Goal: Task Accomplishment & Management: Manage account settings

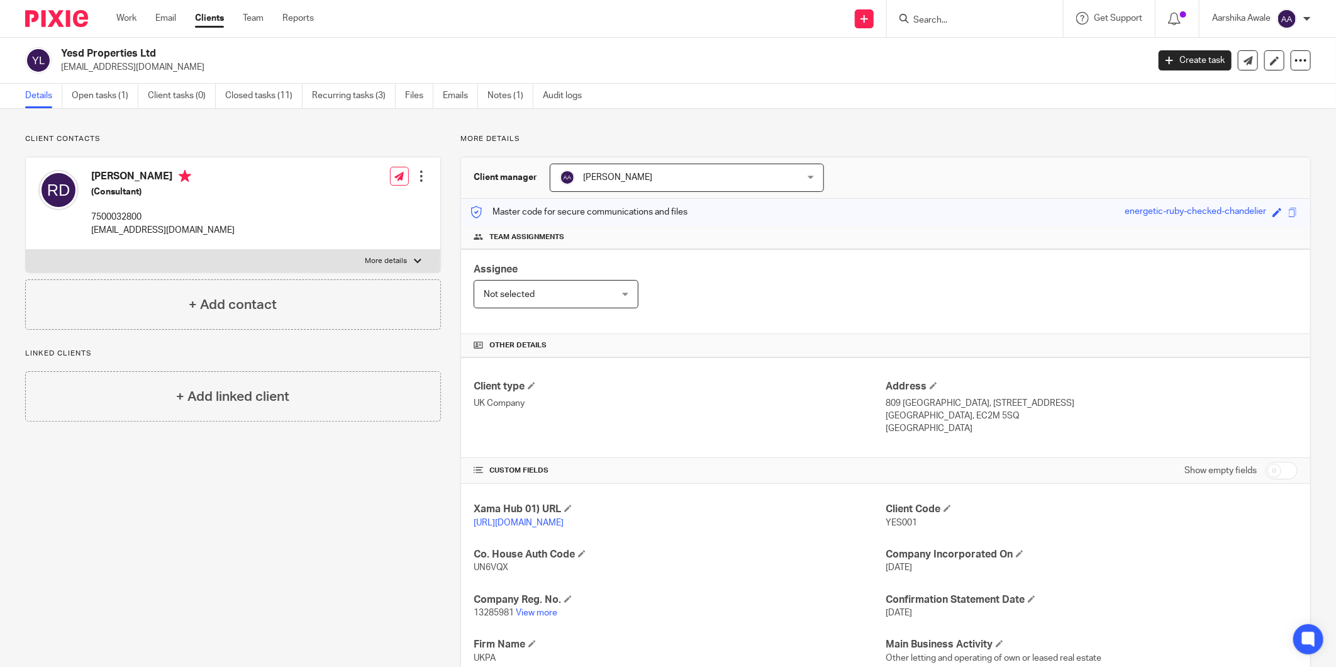
click at [948, 25] on input "Search" at bounding box center [968, 20] width 113 height 11
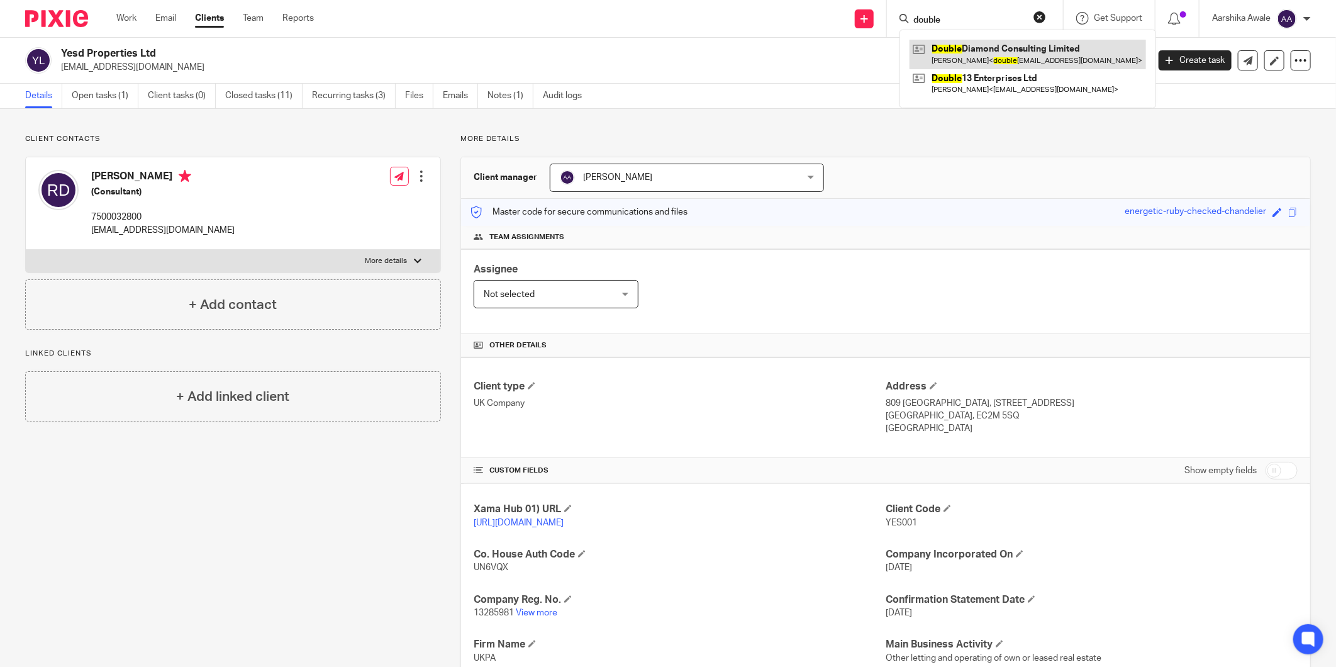
type input "double"
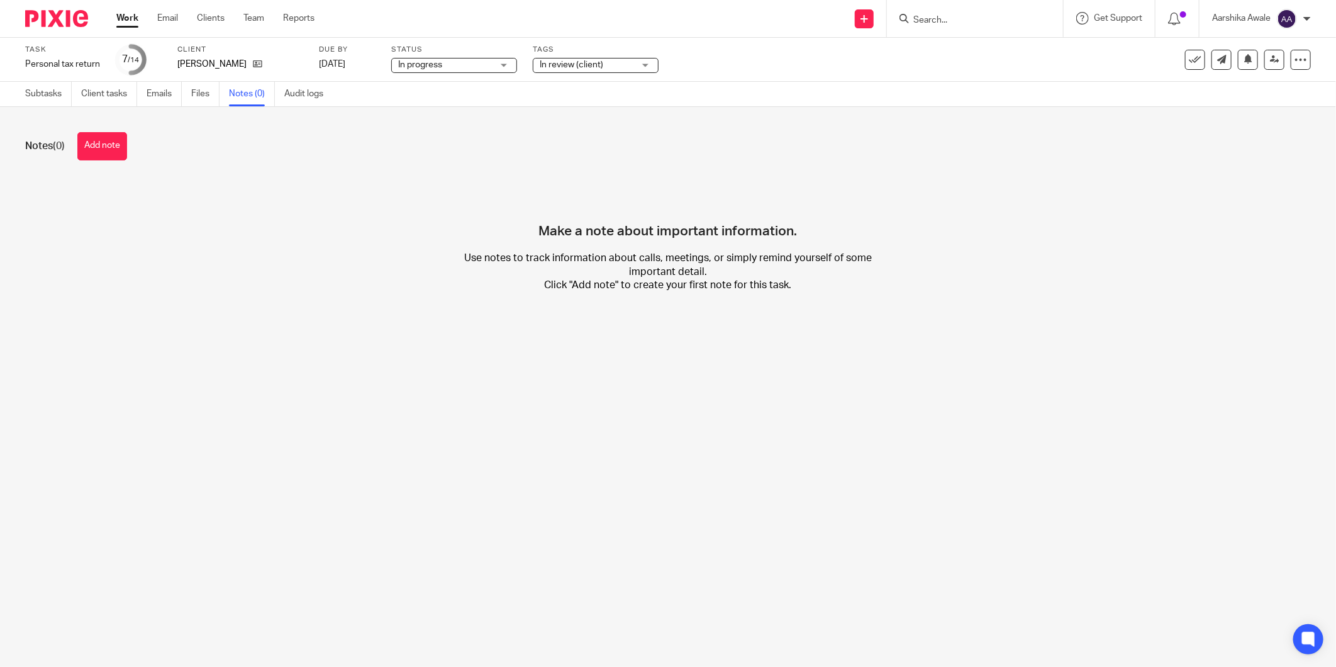
click at [53, 11] on img at bounding box center [56, 18] width 63 height 17
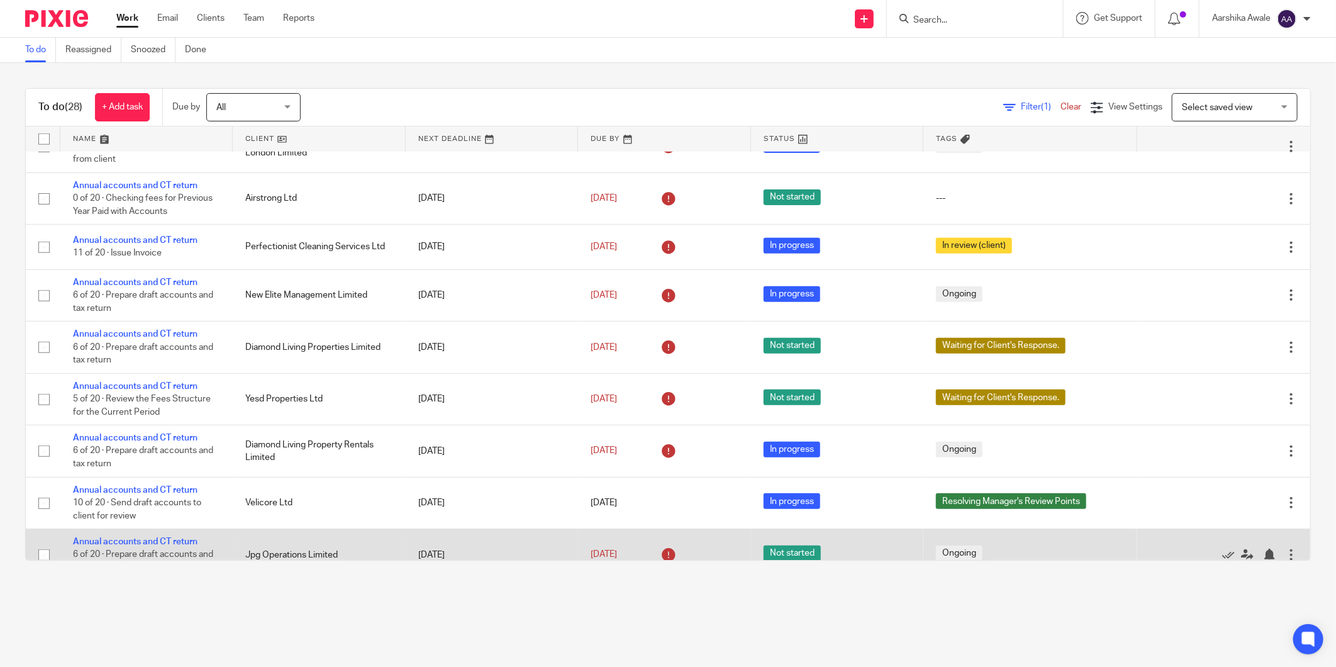
scroll to position [559, 0]
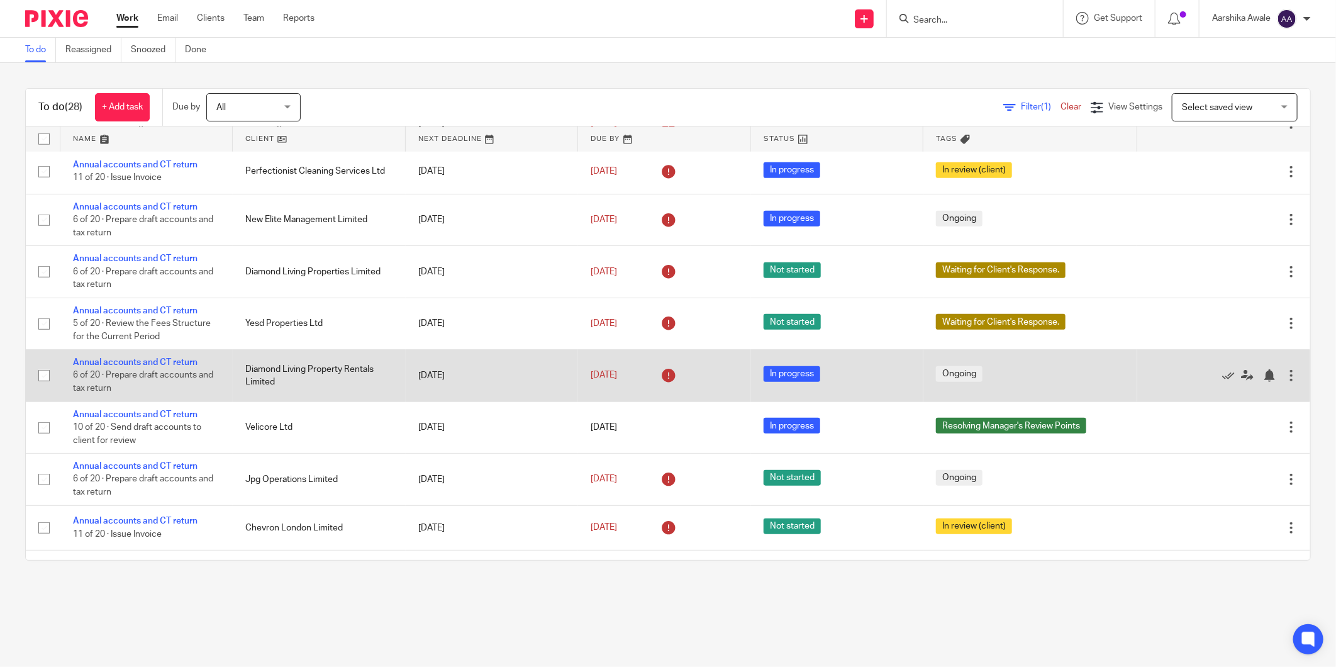
click at [111, 374] on td "Annual accounts and CT return 6 of 20 · Prepare draft accounts and tax return" at bounding box center [146, 376] width 172 height 52
click at [118, 367] on link "Annual accounts and CT return" at bounding box center [135, 362] width 125 height 9
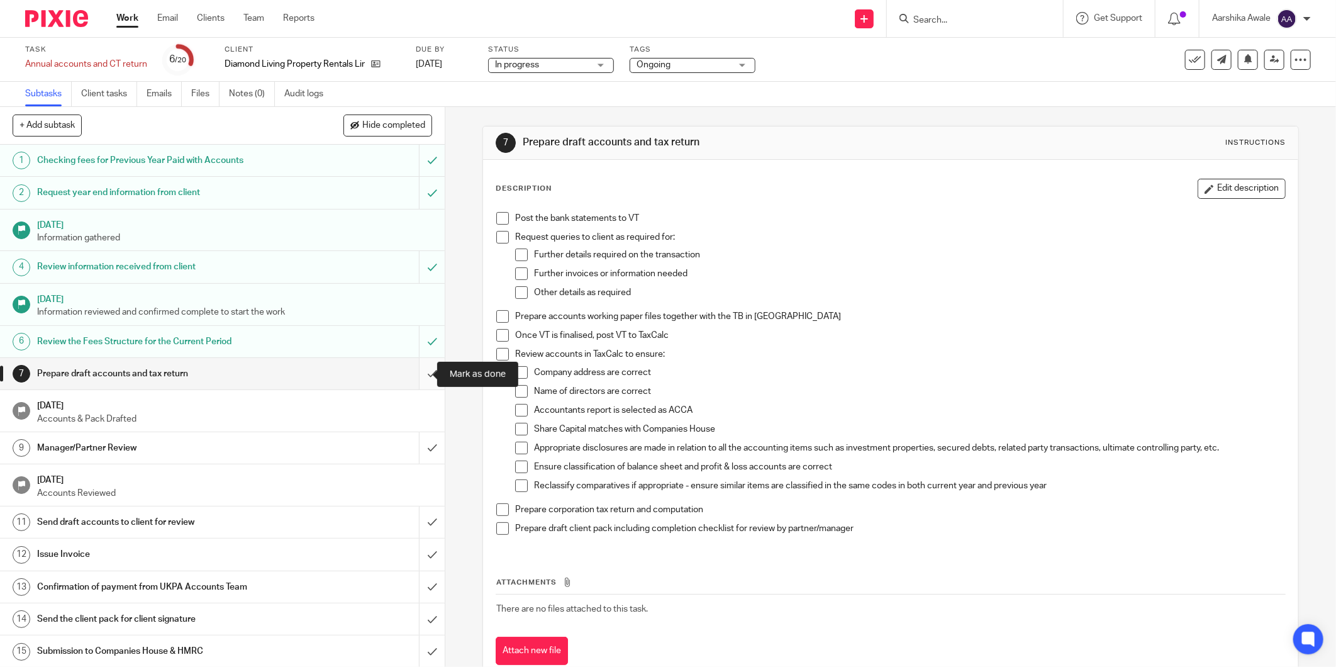
click at [419, 372] on input "submit" at bounding box center [222, 373] width 445 height 31
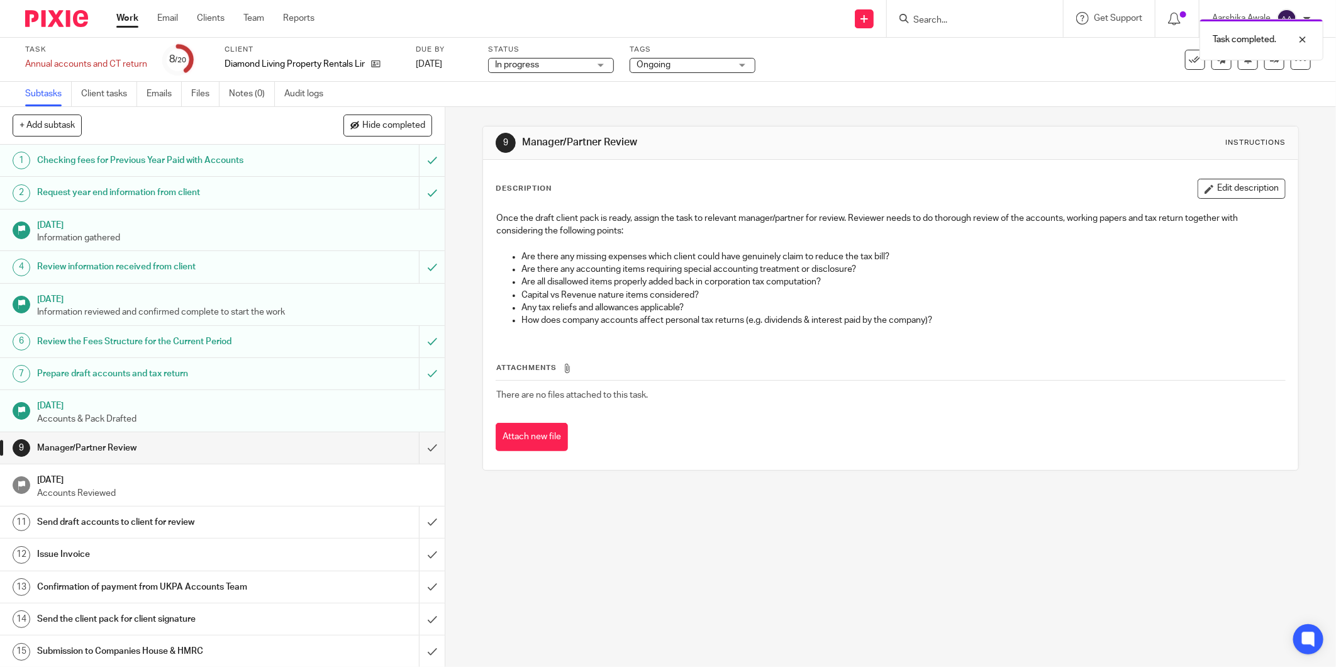
click at [562, 64] on span "In progress" at bounding box center [542, 65] width 94 height 13
drag, startPoint x: 696, startPoint y: 53, endPoint x: 691, endPoint y: 63, distance: 11.6
click at [696, 53] on div "Task completed." at bounding box center [996, 37] width 656 height 48
click at [683, 70] on span "Ongoing" at bounding box center [684, 65] width 94 height 13
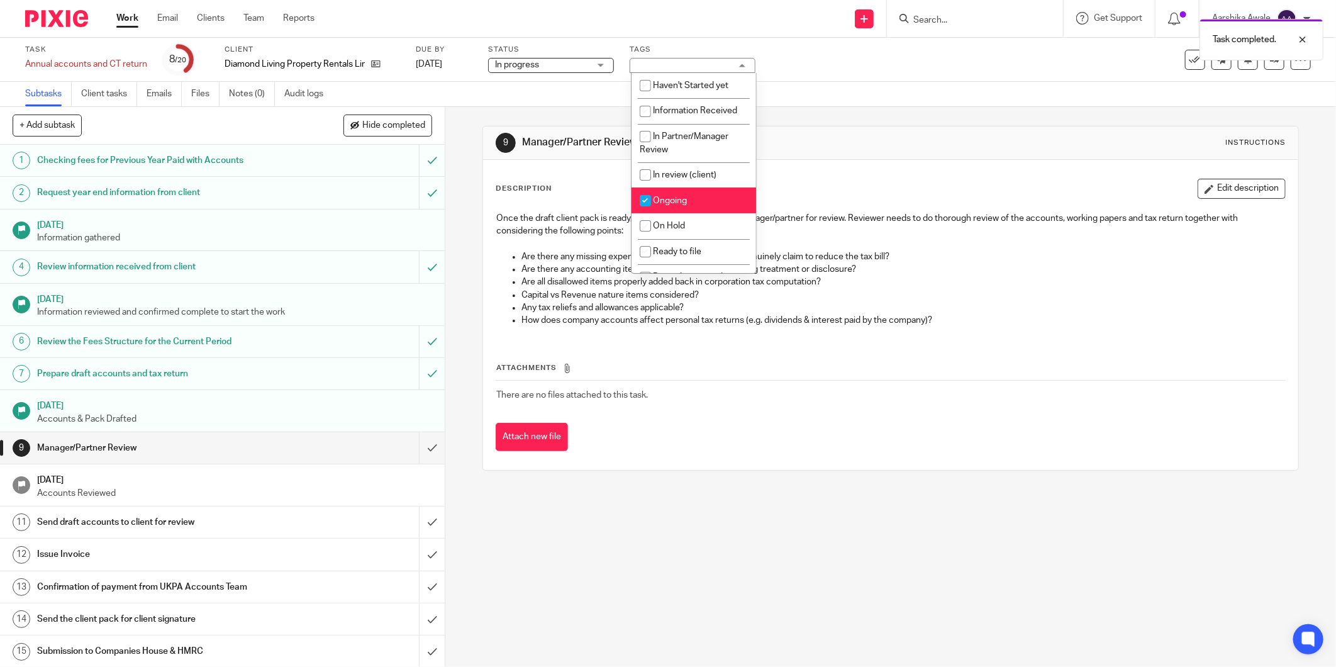
click at [653, 206] on input "checkbox" at bounding box center [646, 201] width 24 height 24
checkbox input "false"
drag, startPoint x: 674, startPoint y: 157, endPoint x: 690, endPoint y: 155, distance: 15.9
click at [674, 157] on li "In Partner/Manager Review" at bounding box center [694, 143] width 125 height 38
checkbox input "true"
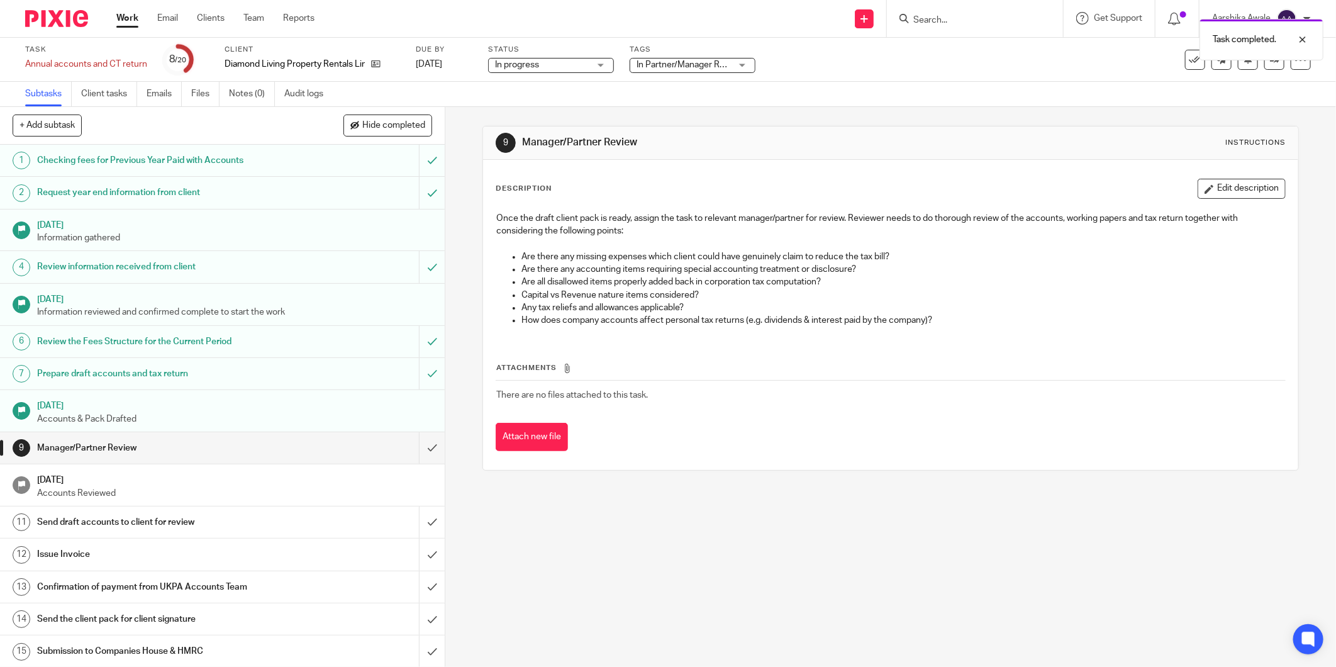
click at [900, 126] on div "9 Manager/Partner Review Instructions Description Edit description Once the dra…" at bounding box center [891, 298] width 817 height 345
click at [1271, 64] on link at bounding box center [1275, 60] width 20 height 20
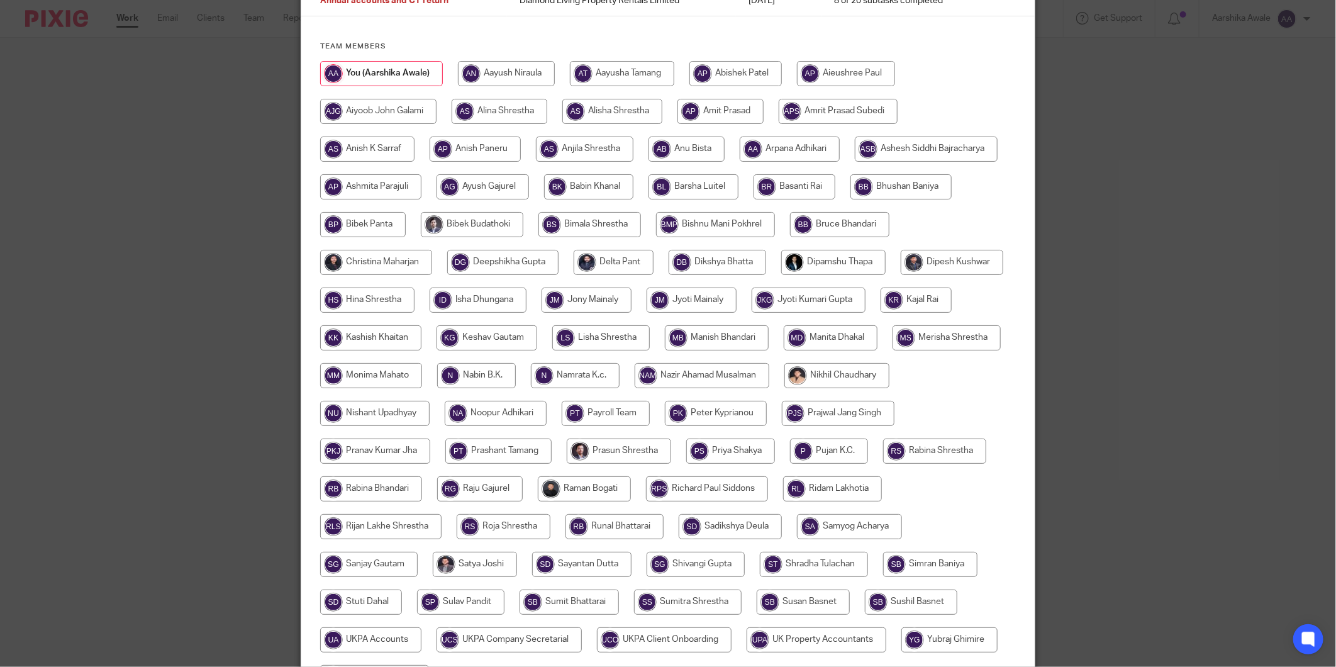
scroll to position [60, 0]
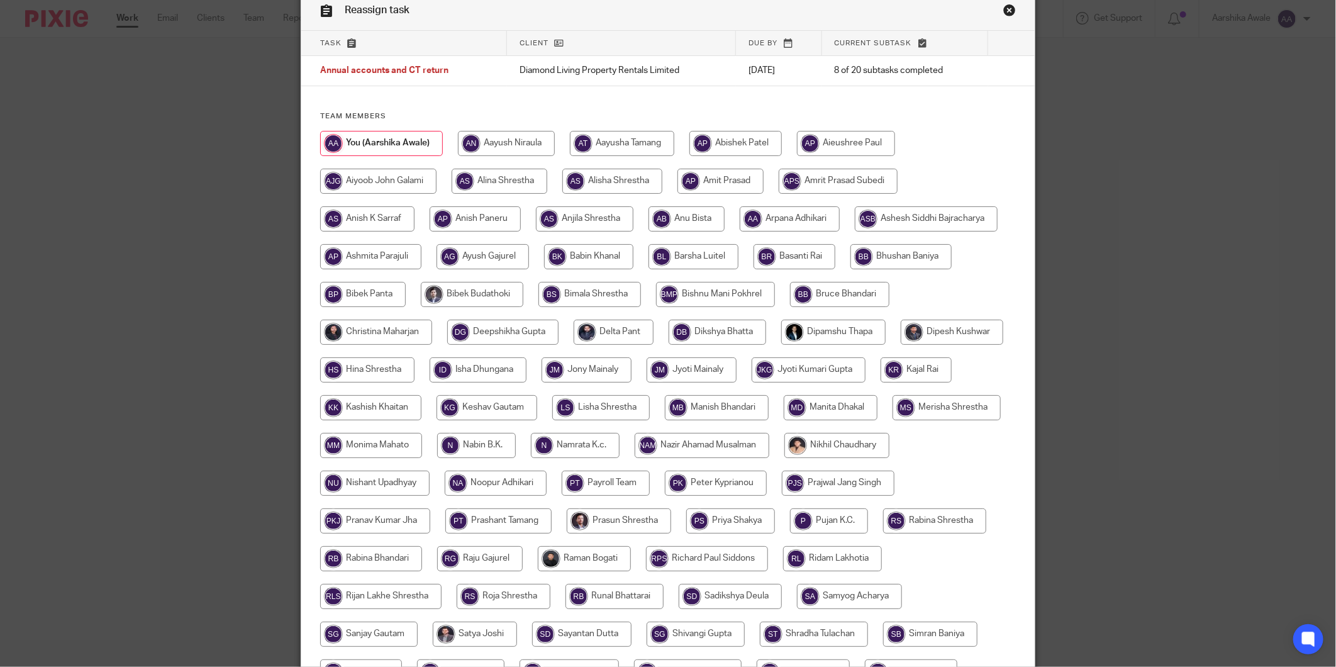
click at [405, 340] on input "radio" at bounding box center [376, 332] width 112 height 25
radio input "true"
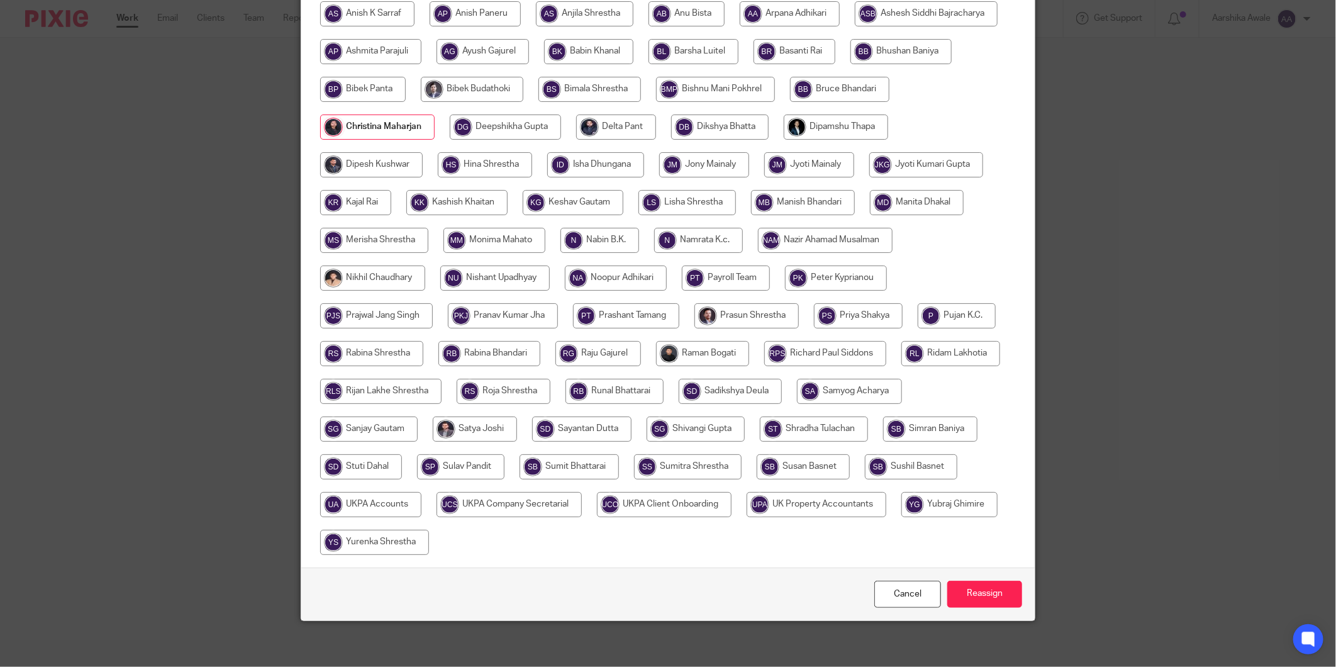
scroll to position [269, 0]
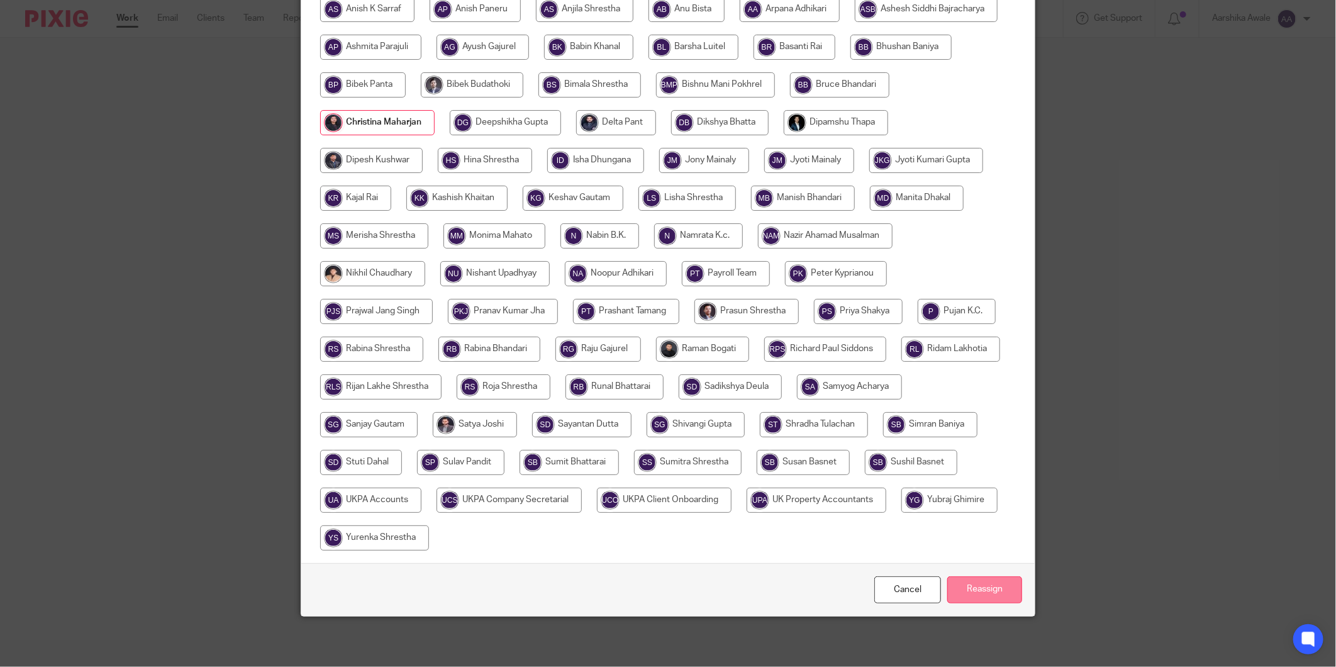
click at [993, 598] on input "Reassign" at bounding box center [985, 589] width 75 height 27
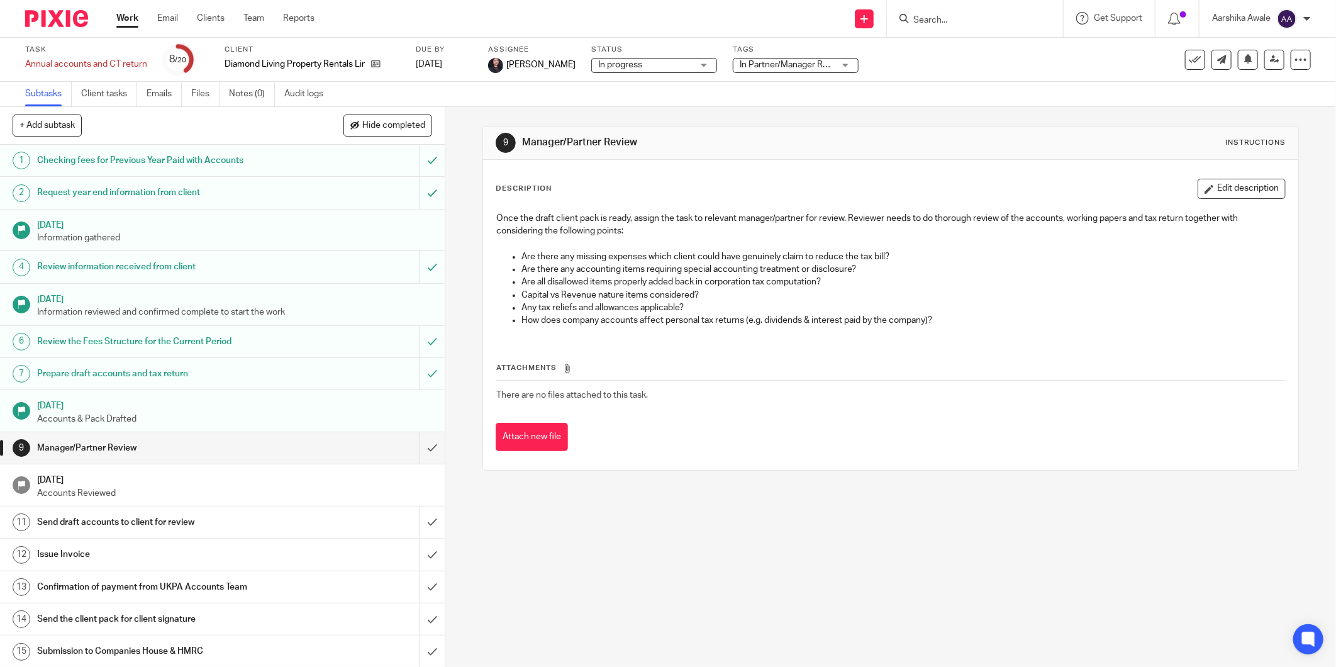
click at [52, 25] on img at bounding box center [56, 18] width 63 height 17
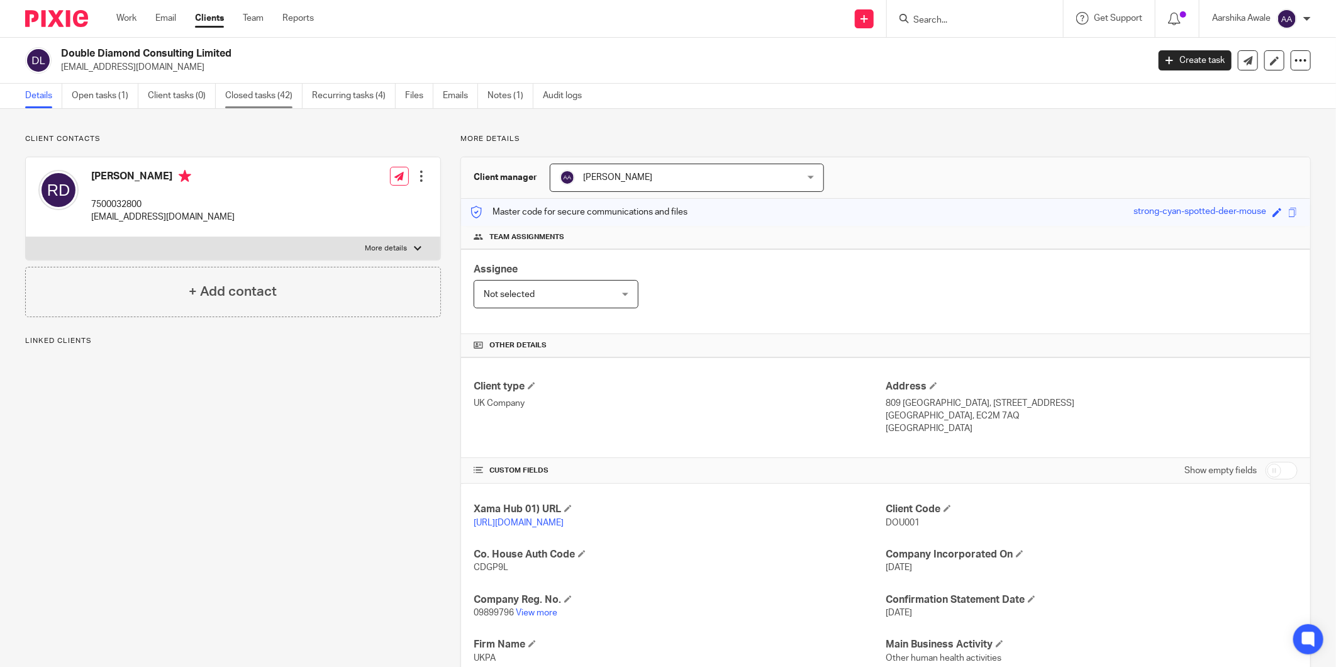
click at [255, 98] on link "Closed tasks (42)" at bounding box center [263, 96] width 77 height 25
click at [115, 98] on link "Open tasks (1)" at bounding box center [105, 96] width 67 height 25
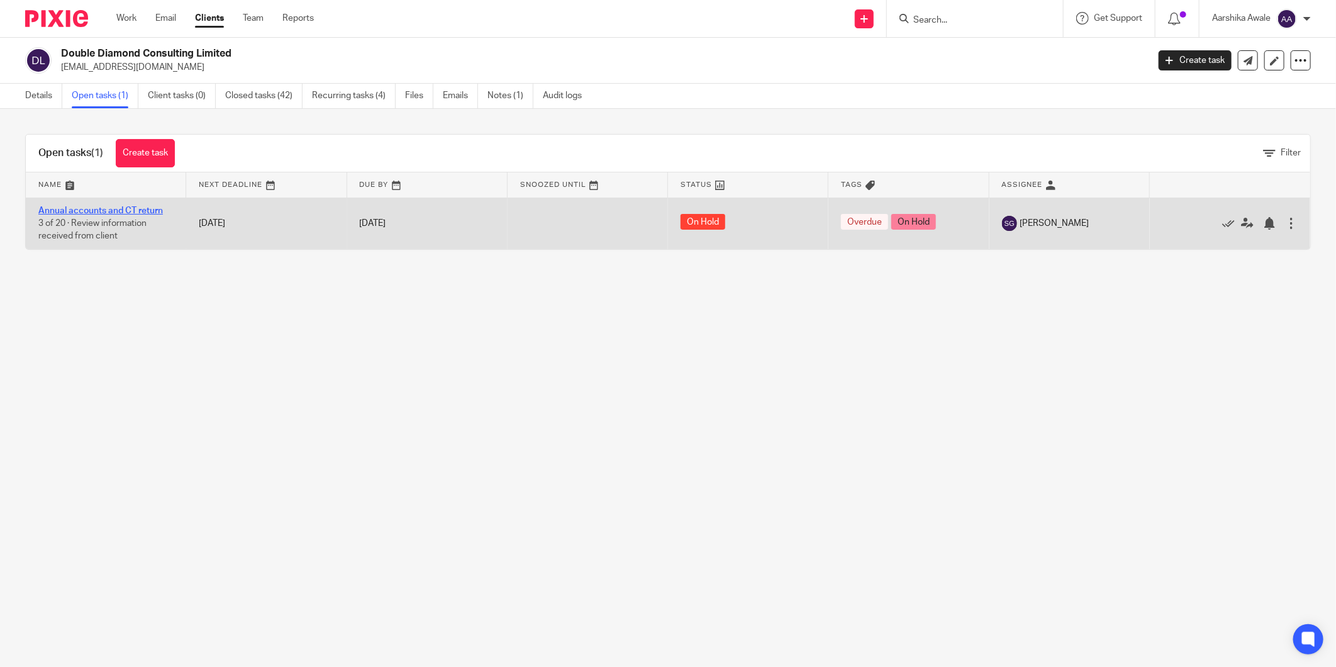
click at [109, 208] on link "Annual accounts and CT return" at bounding box center [100, 210] width 125 height 9
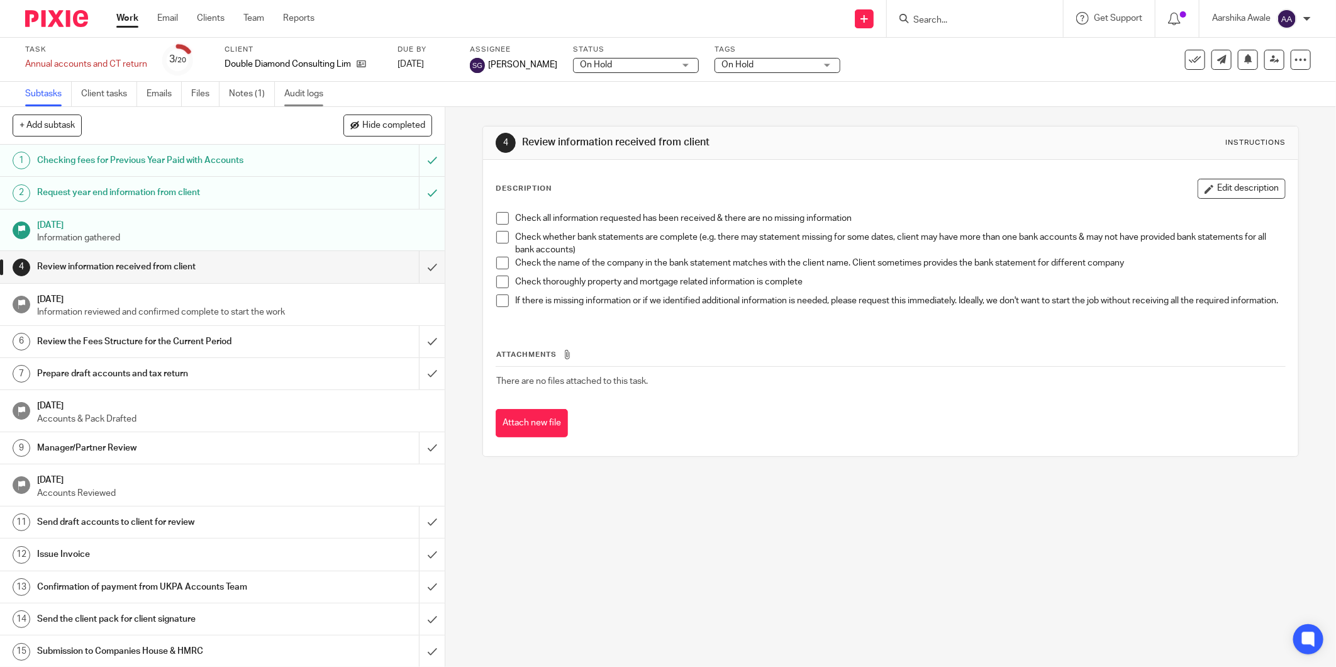
click at [290, 84] on link "Audit logs" at bounding box center [308, 94] width 48 height 25
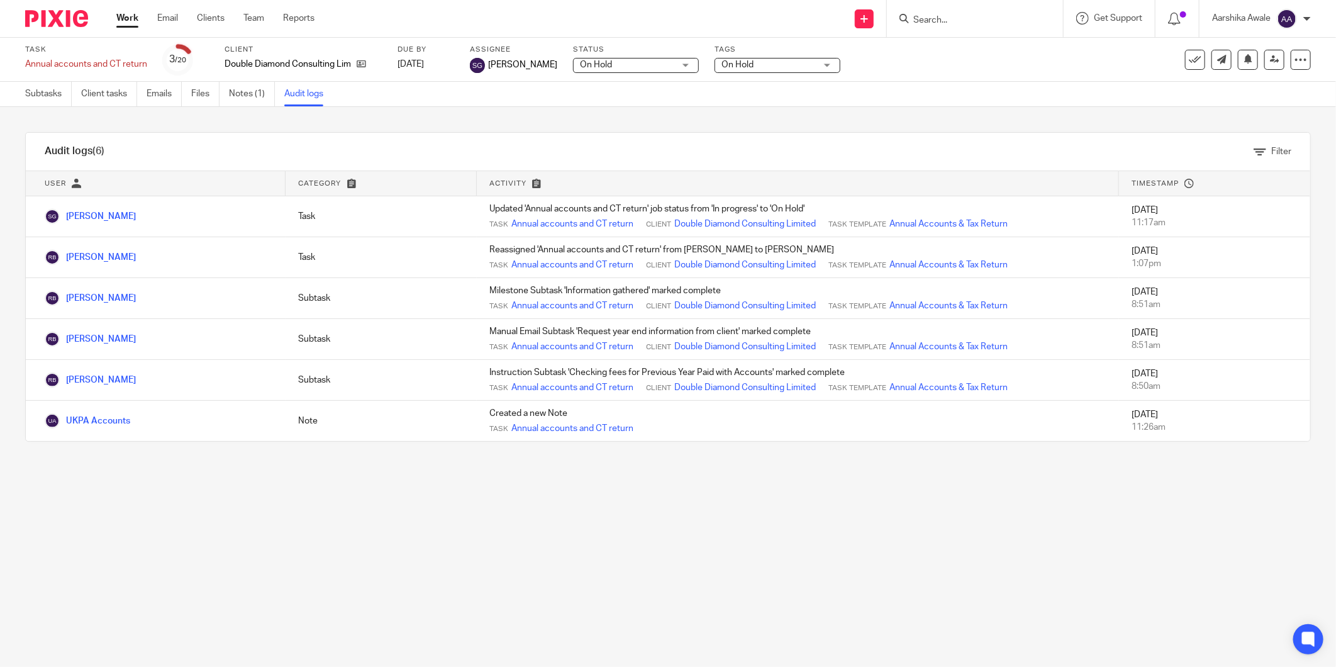
click at [501, 64] on span "[PERSON_NAME]" at bounding box center [522, 65] width 69 height 13
click at [479, 62] on img at bounding box center [477, 65] width 15 height 15
click at [7, 88] on div "Subtasks Client tasks Emails Files Notes (1) Audit logs" at bounding box center [177, 94] width 355 height 25
click at [30, 96] on link "Subtasks" at bounding box center [48, 94] width 47 height 25
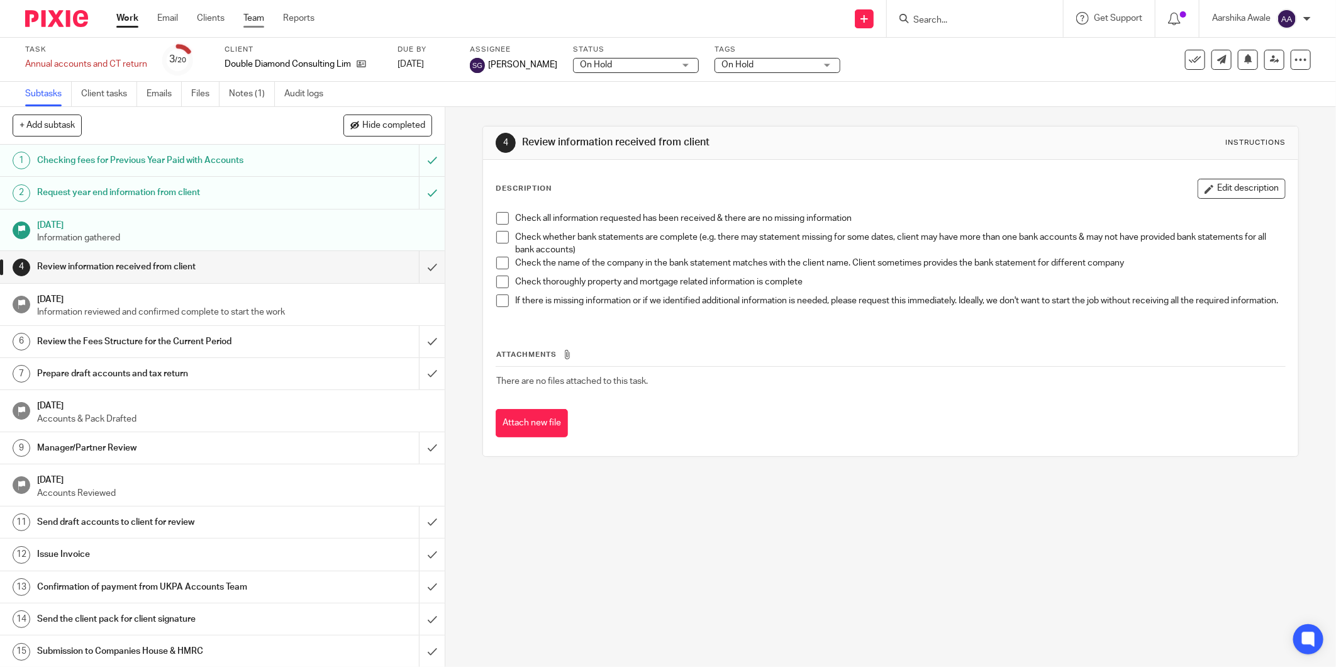
click at [259, 19] on link "Team" at bounding box center [253, 18] width 21 height 13
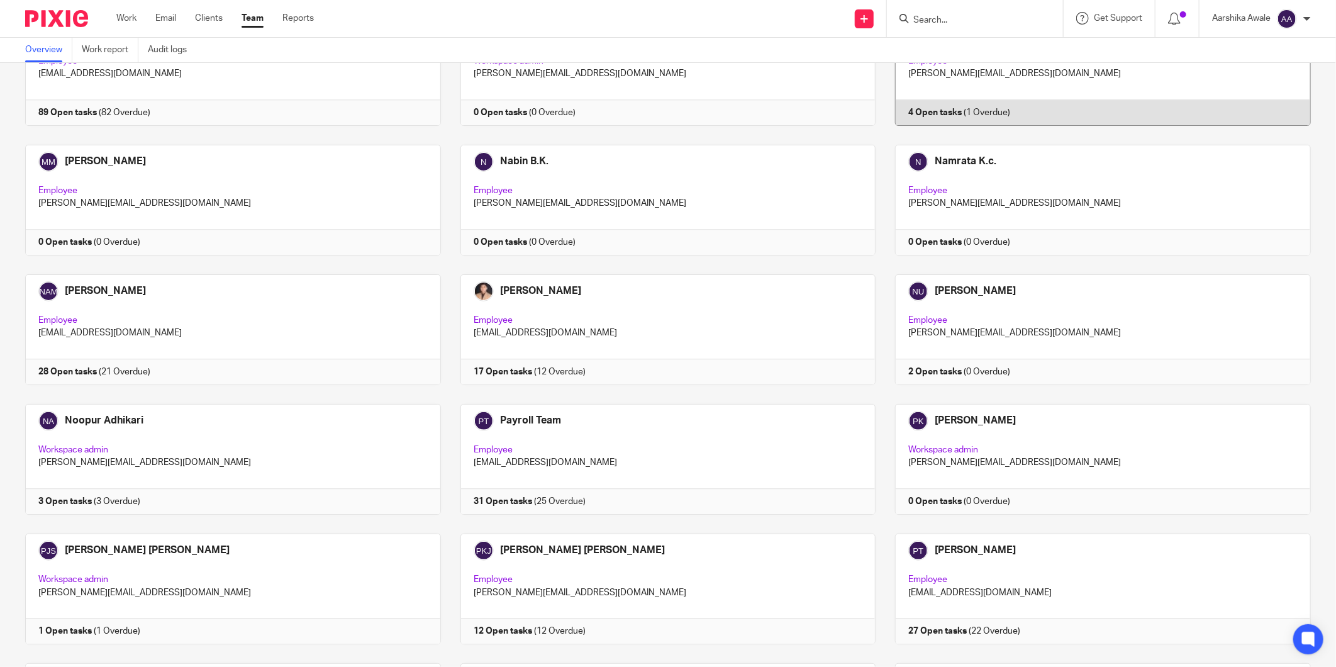
scroll to position [1888, 0]
